Goal: Task Accomplishment & Management: Use online tool/utility

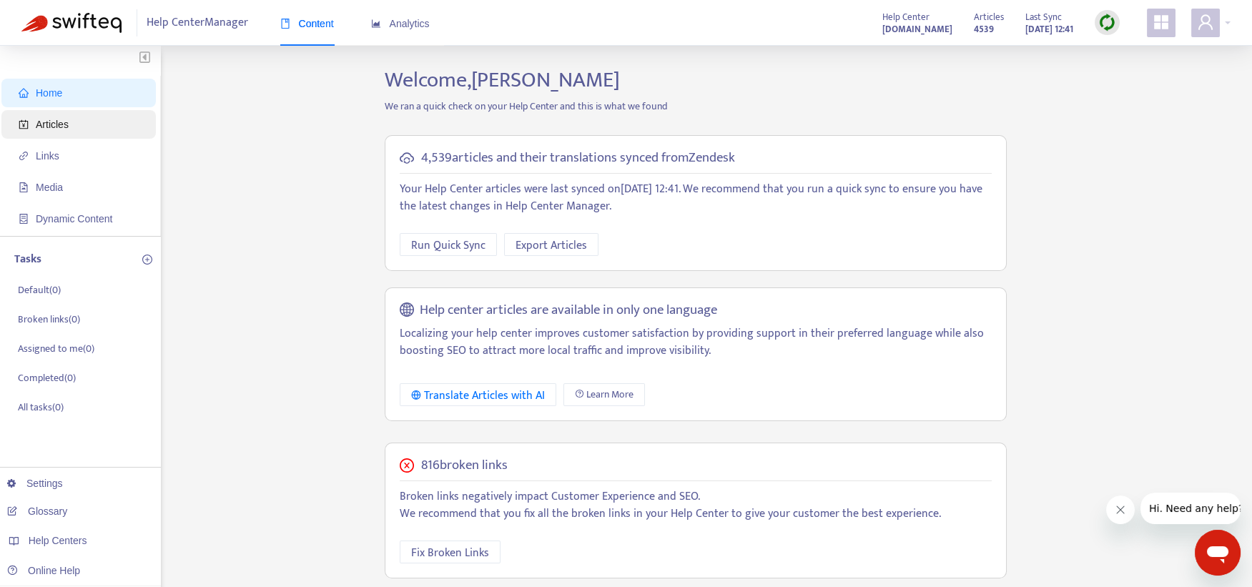
click at [67, 134] on span "Articles" at bounding box center [82, 124] width 126 height 29
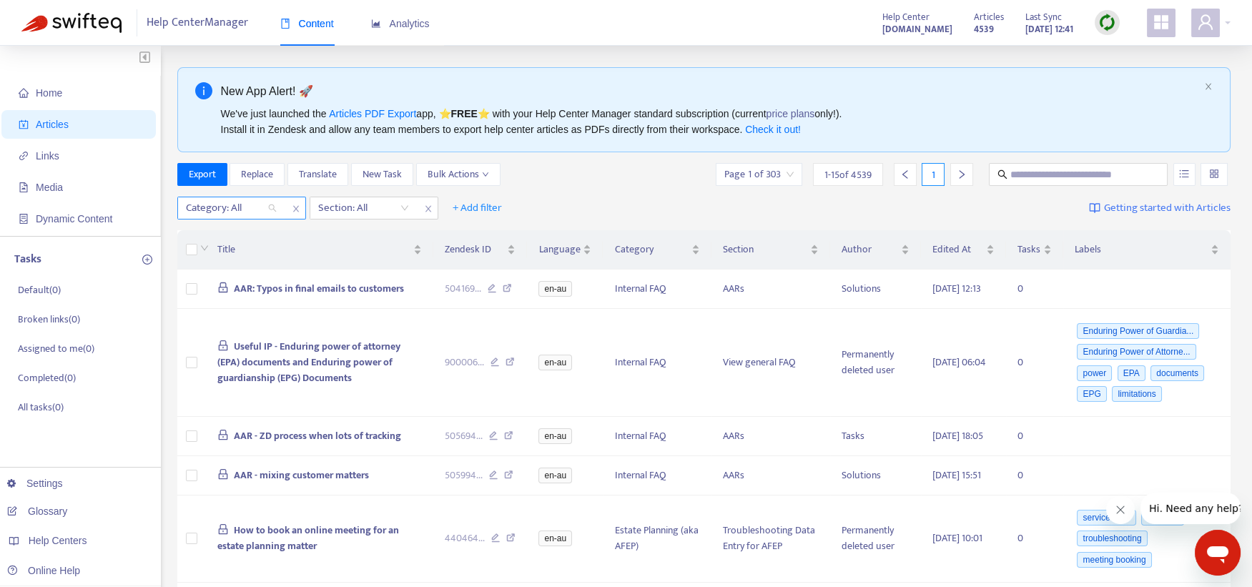
click at [278, 213] on div "Category: All" at bounding box center [231, 207] width 107 height 21
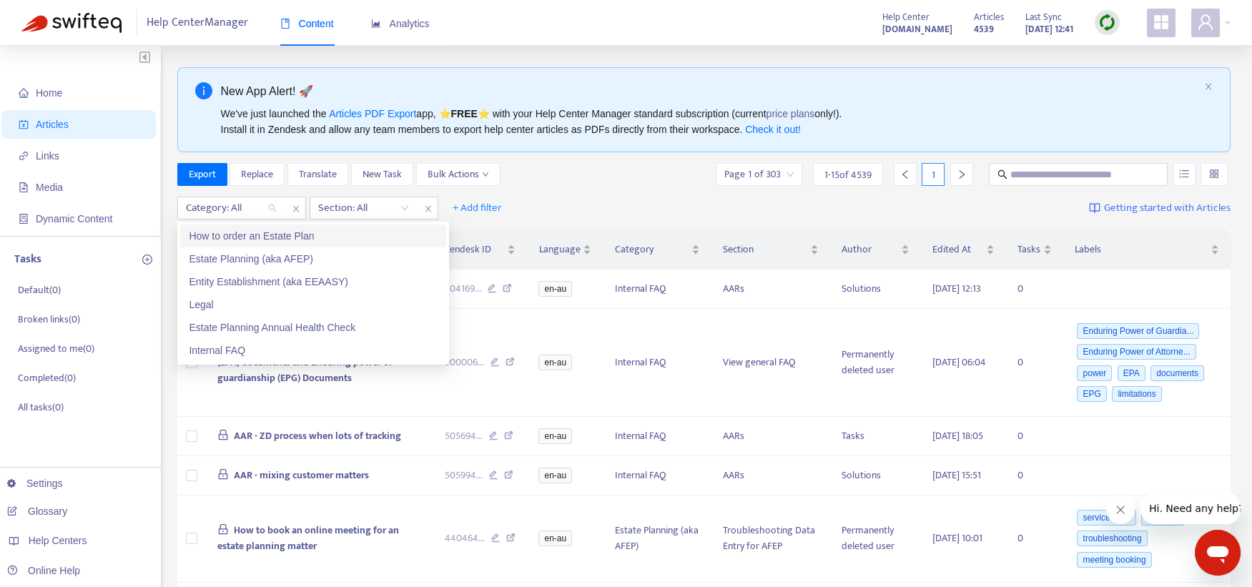
click at [272, 237] on div "How to order an Estate Plan" at bounding box center [313, 236] width 249 height 16
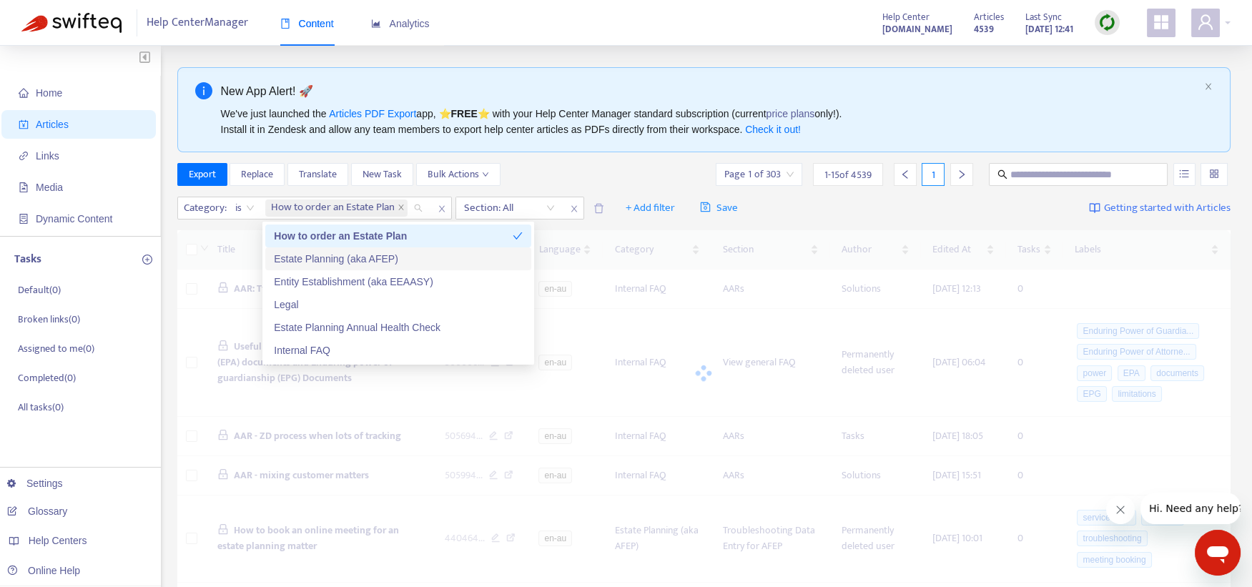
click at [288, 257] on div "Estate Planning (aka AFEP)" at bounding box center [398, 259] width 249 height 16
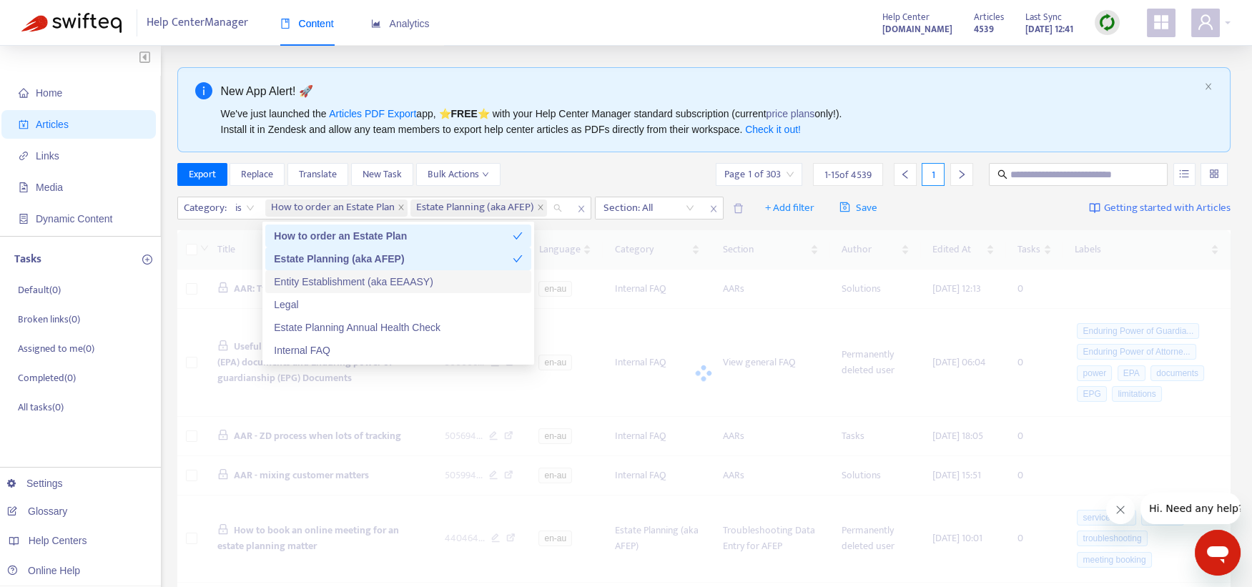
click at [297, 277] on div "Entity Establishment (aka EEAASY)" at bounding box center [398, 282] width 249 height 16
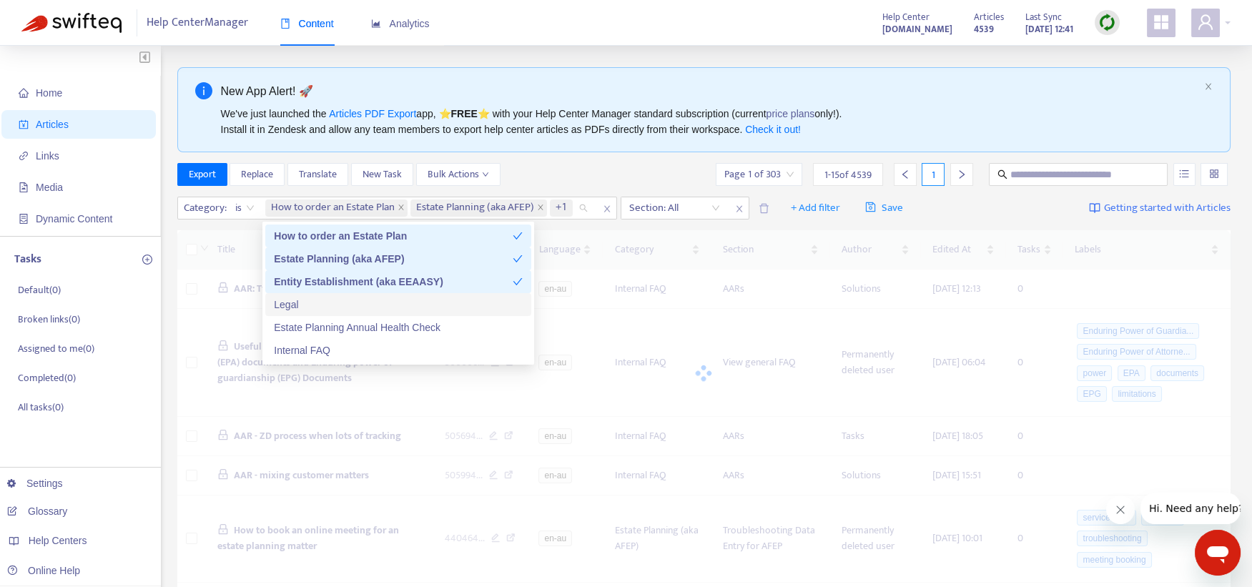
click at [294, 307] on div "Legal" at bounding box center [398, 305] width 249 height 16
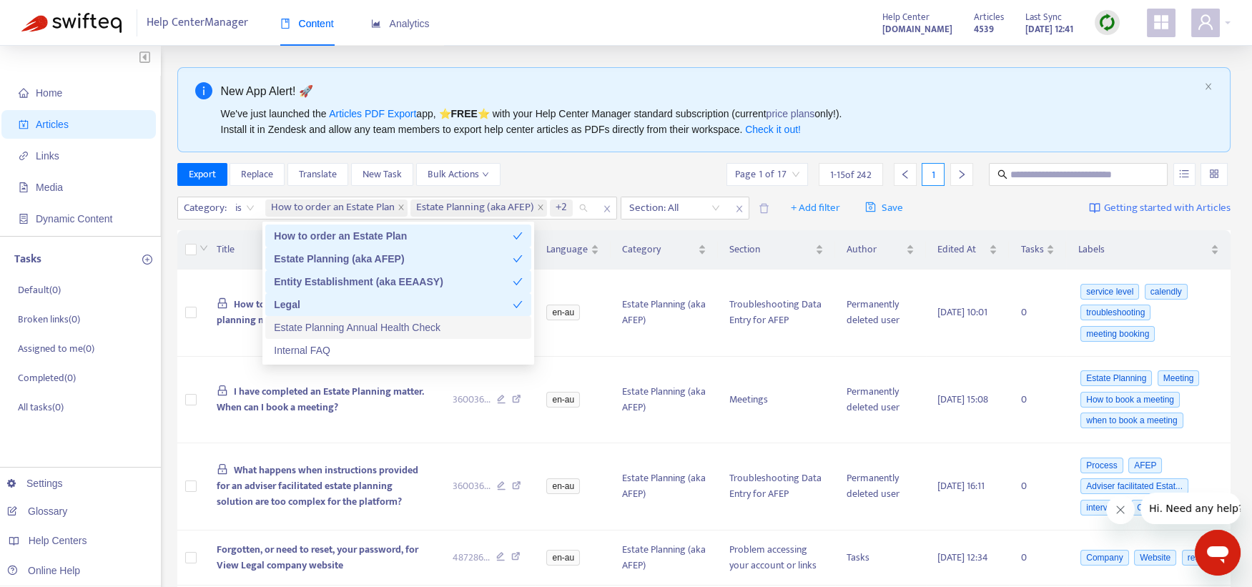
click at [303, 327] on div "Estate Planning Annual Health Check" at bounding box center [398, 328] width 249 height 16
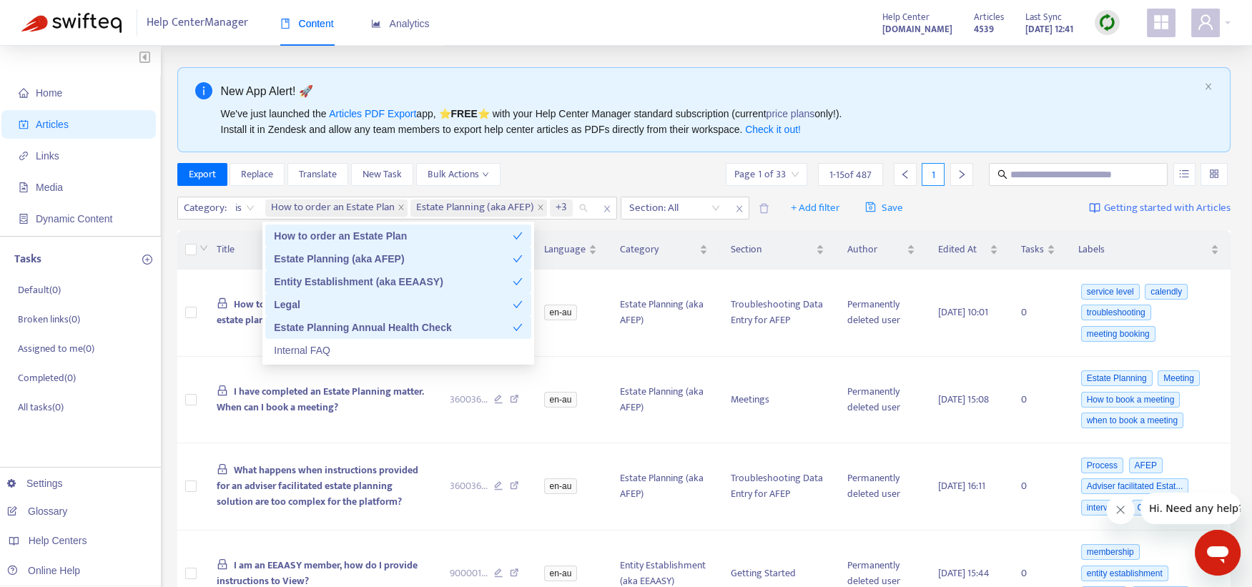
click at [638, 173] on div "Export Replace Translate New Task Bulk Actions Page 1 of 33 1 - 15 of 487 1" at bounding box center [704, 174] width 1054 height 23
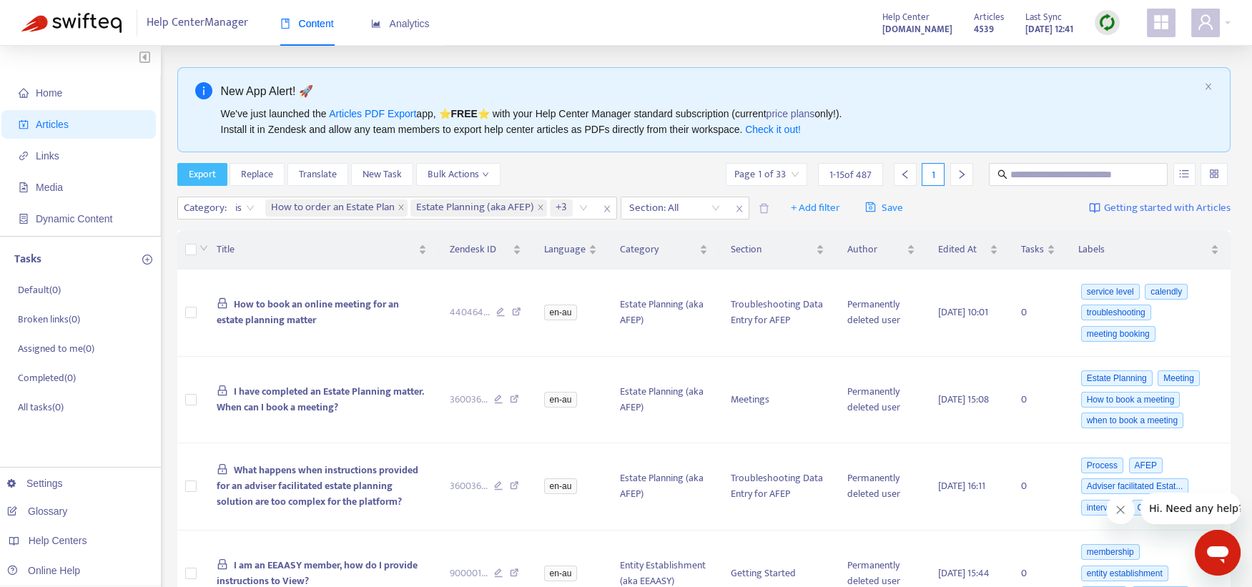
click at [212, 178] on span "Export" at bounding box center [202, 175] width 27 height 16
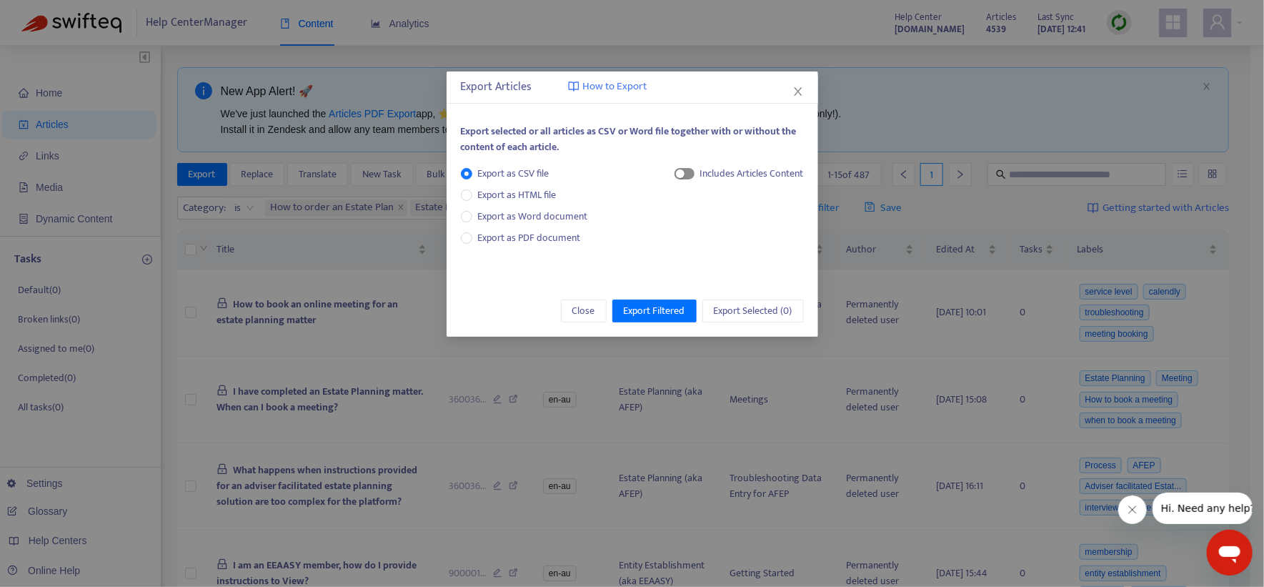
click at [687, 170] on span "button" at bounding box center [685, 173] width 20 height 11
click at [706, 222] on span "HTML Content" at bounding box center [738, 222] width 71 height 16
click at [666, 307] on span "Export Filtered" at bounding box center [654, 311] width 61 height 16
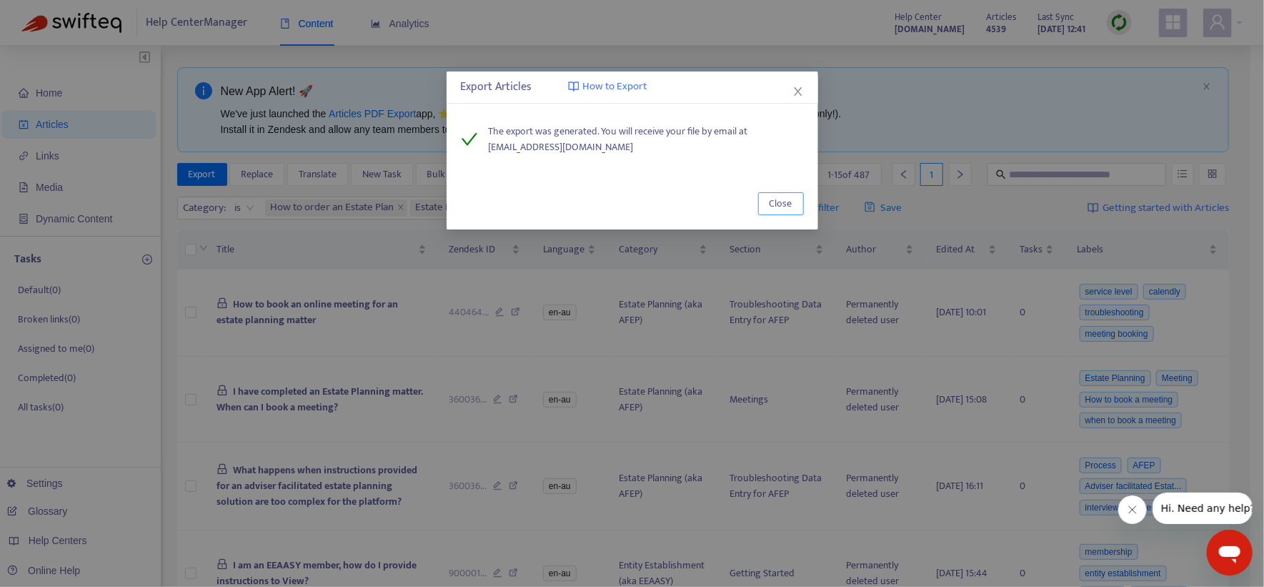
click at [758, 202] on button "Close" at bounding box center [781, 203] width 46 height 23
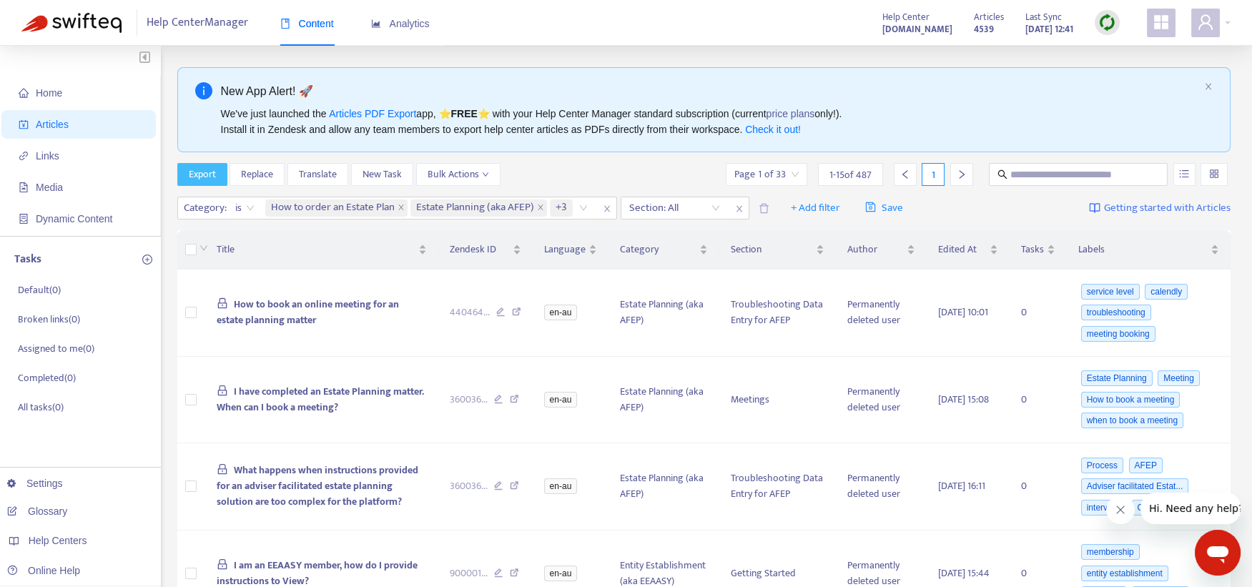
click at [210, 176] on span "Export" at bounding box center [202, 175] width 27 height 16
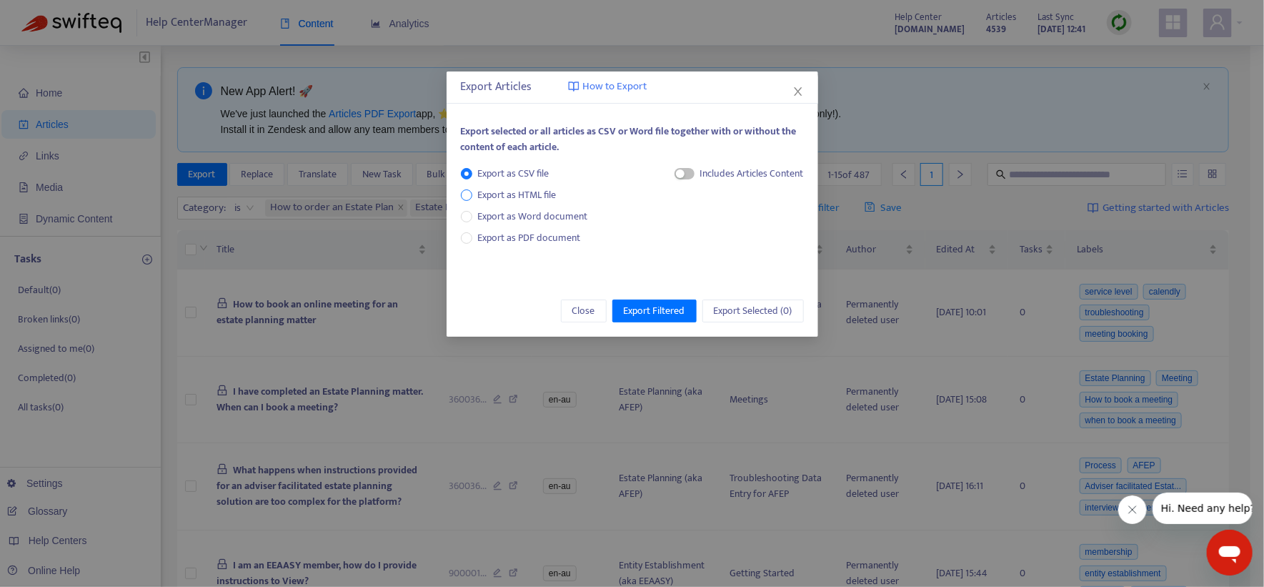
click at [534, 192] on span "Export as HTML file" at bounding box center [517, 195] width 90 height 16
click at [658, 311] on span "Export Filtered" at bounding box center [654, 311] width 61 height 16
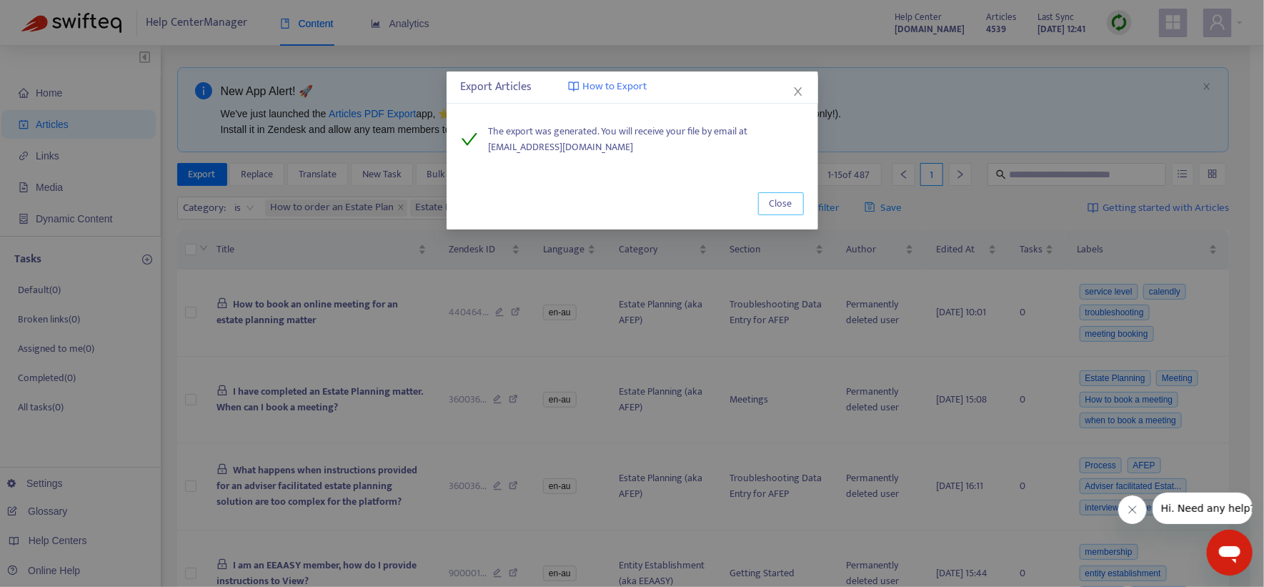
click at [776, 200] on span "Close" at bounding box center [781, 204] width 23 height 16
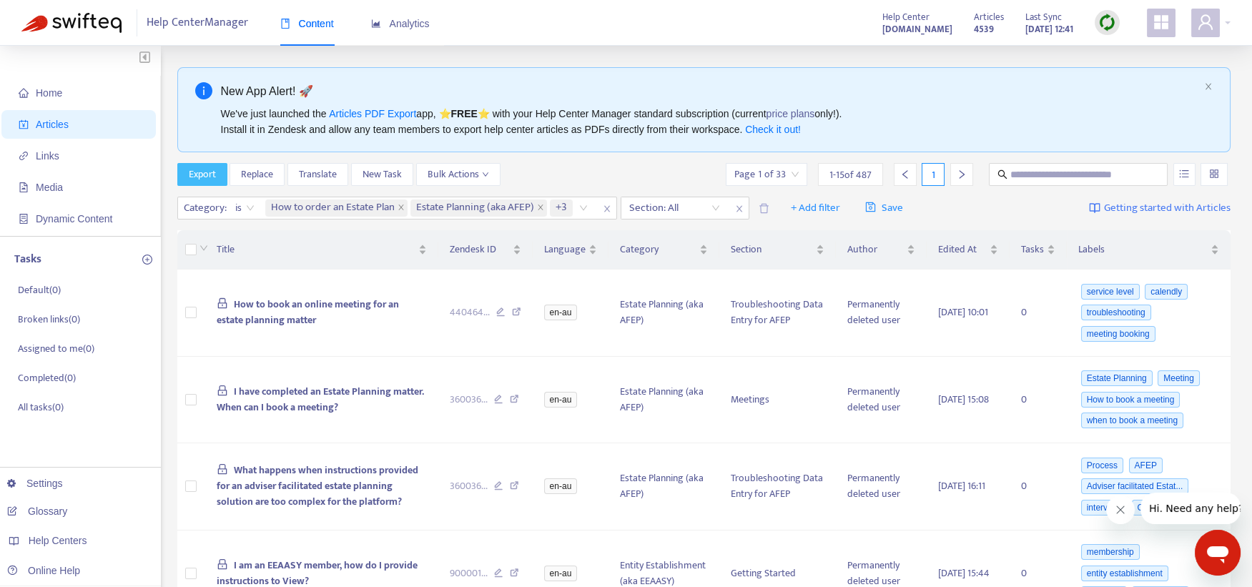
click at [199, 175] on span "Export" at bounding box center [202, 175] width 27 height 16
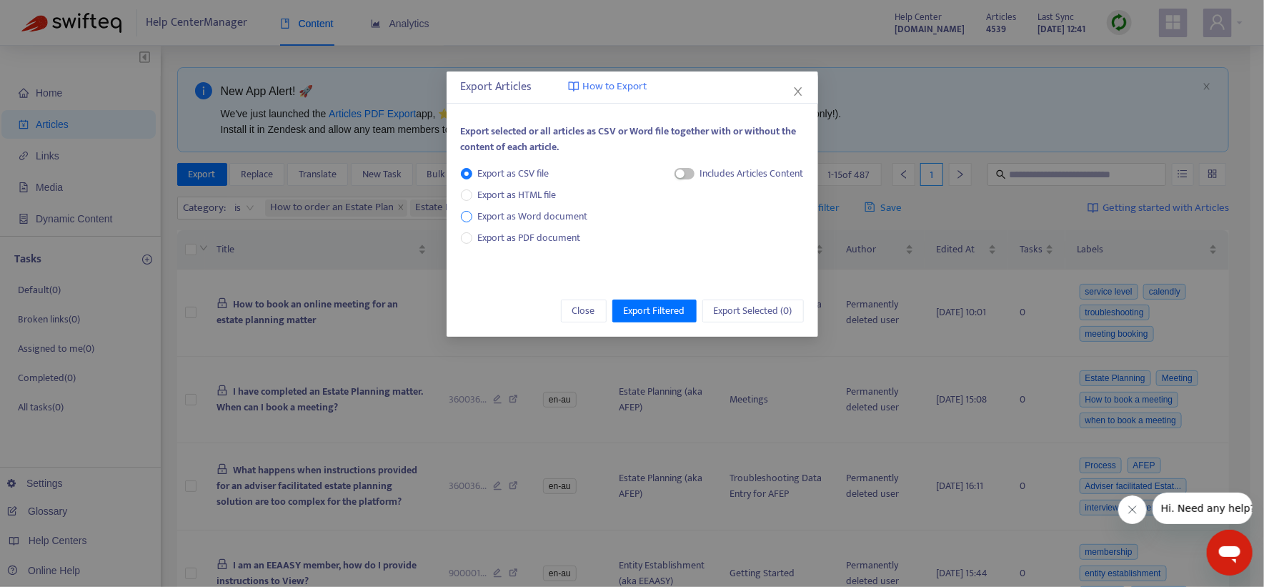
click at [552, 214] on span "Export as Word document" at bounding box center [533, 217] width 122 height 16
click at [642, 314] on span "Export Filtered" at bounding box center [654, 311] width 61 height 16
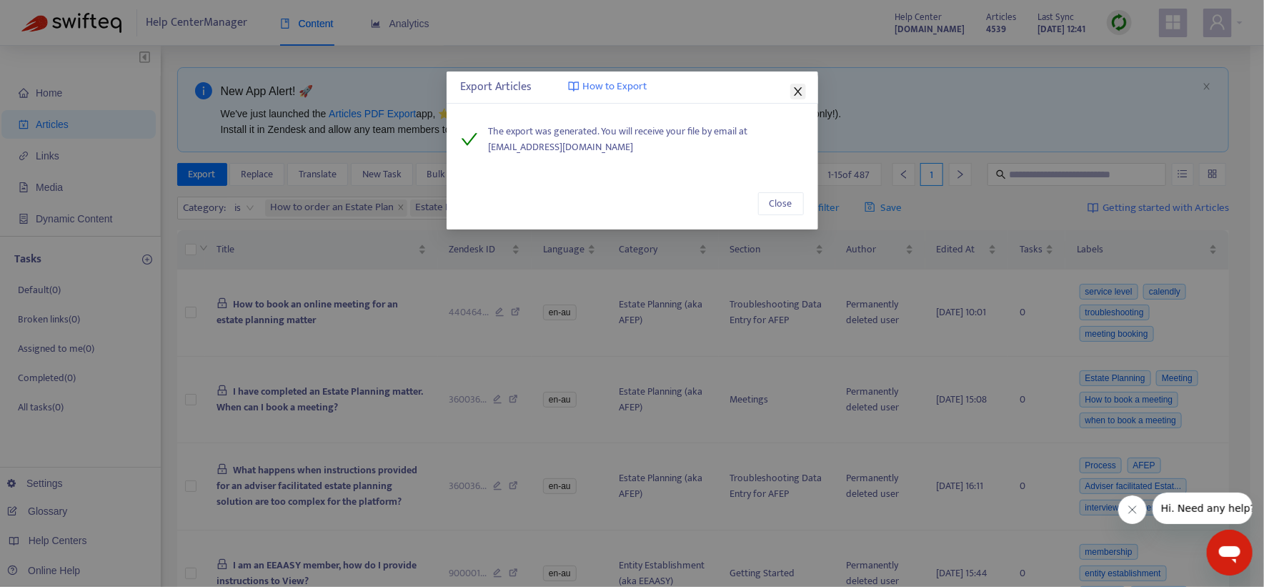
click at [793, 86] on icon "close" at bounding box center [798, 91] width 11 height 11
